Goal: Information Seeking & Learning: Learn about a topic

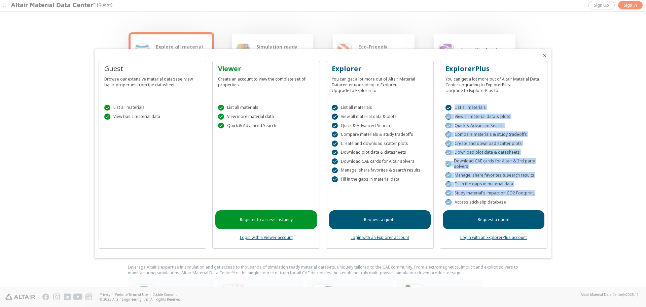
drag, startPoint x: 504, startPoint y: 199, endPoint x: 453, endPoint y: 103, distance: 108.9
click at [453, 103] on div " List all materials  View all material data & plots  Quick & Advanced Search…" at bounding box center [494, 153] width 102 height 114
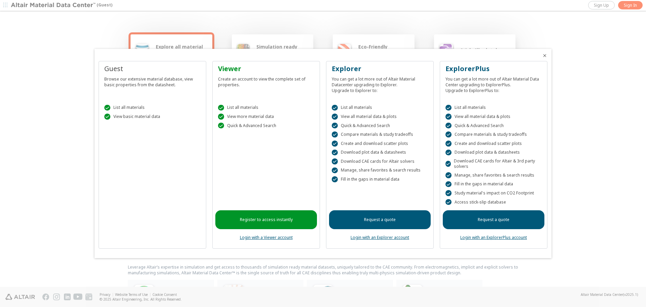
click at [552, 108] on div at bounding box center [323, 153] width 646 height 307
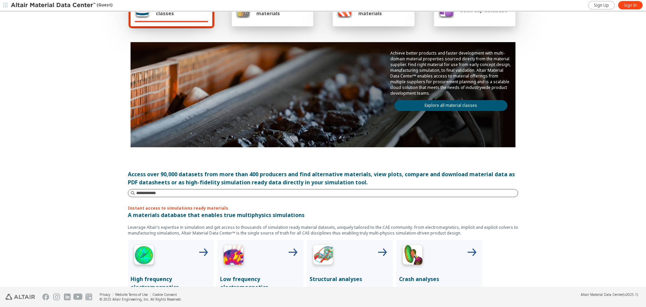
scroll to position [67, 0]
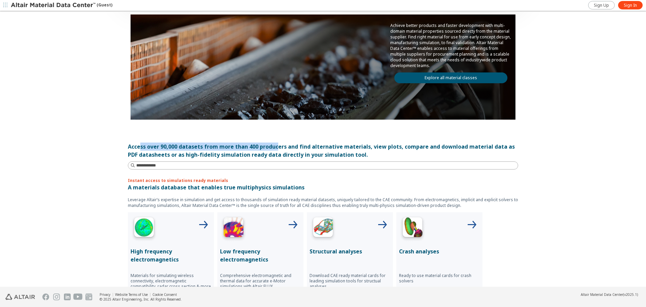
drag, startPoint x: 138, startPoint y: 144, endPoint x: 273, endPoint y: 150, distance: 134.7
click at [273, 149] on div "Access over 90,000 datasets from more than 400 producers and find alternative m…" at bounding box center [323, 150] width 390 height 16
click at [273, 151] on div "Access over 90,000 datasets from more than 400 producers and find alternative m…" at bounding box center [323, 150] width 390 height 16
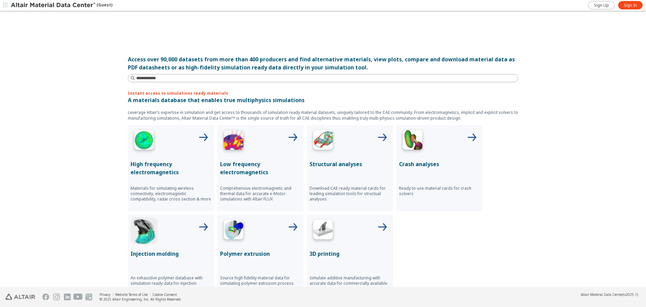
scroll to position [230, 0]
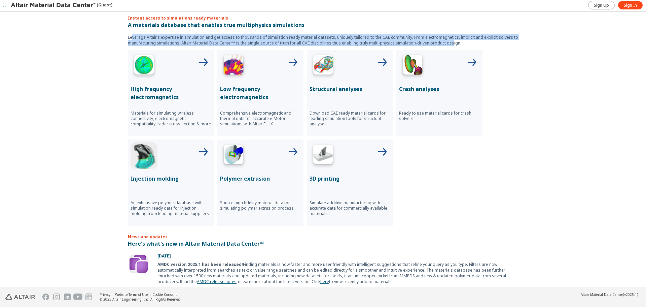
drag, startPoint x: 161, startPoint y: 40, endPoint x: 502, endPoint y: 78, distance: 344.0
click at [450, 42] on p "Leverage Altair’s expertise in simulation and get access to thousands of simula…" at bounding box center [323, 39] width 390 height 11
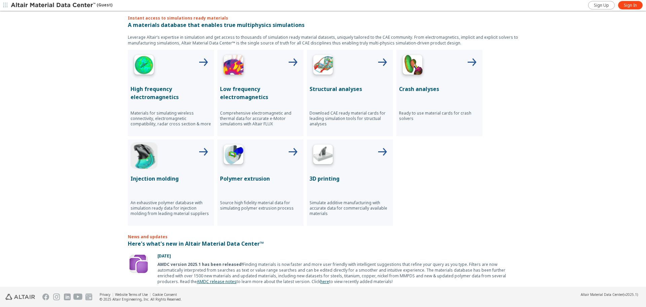
click at [537, 103] on div "Explore all material classes Simulation ready materials Eco-Friendly materials …" at bounding box center [323, 149] width 646 height 275
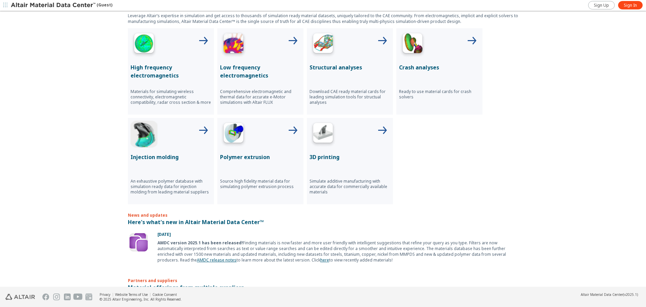
scroll to position [263, 0]
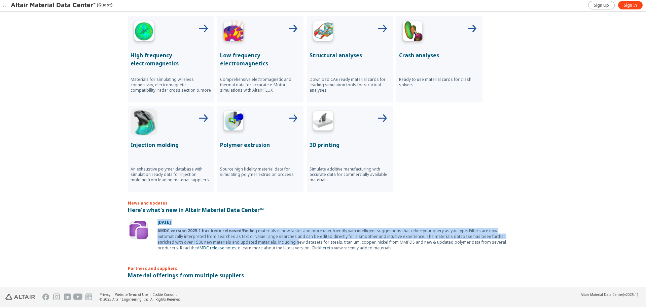
drag, startPoint x: 153, startPoint y: 221, endPoint x: 258, endPoint y: 240, distance: 106.4
click at [258, 240] on div "August 4, 2025 AMDC version 2025.1 has been released! Finding materials is now …" at bounding box center [335, 234] width 365 height 31
click at [320, 249] on link "here" at bounding box center [324, 248] width 9 height 6
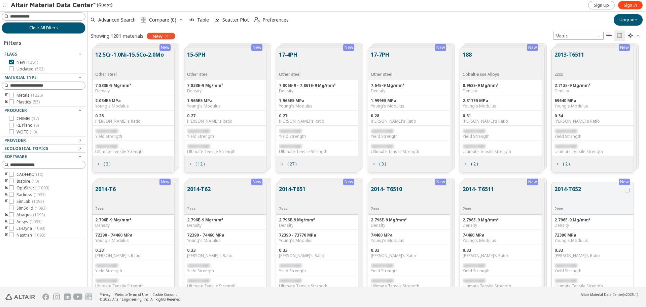
scroll to position [239, 554]
click at [8, 6] on span "button" at bounding box center [5, 5] width 7 height 11
